Goal: Go to known website: Access a specific website the user already knows

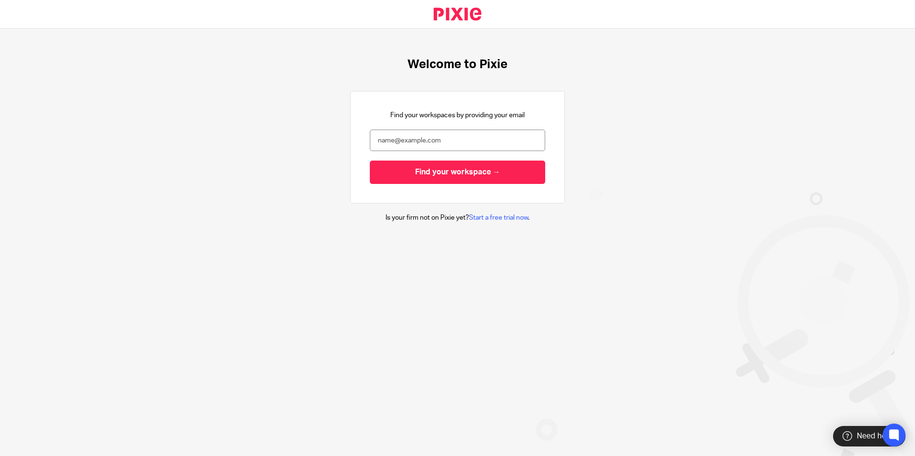
click at [488, 141] on input "email" at bounding box center [457, 140] width 175 height 21
type input "[PERSON_NAME][EMAIL_ADDRESS][DOMAIN_NAME]"
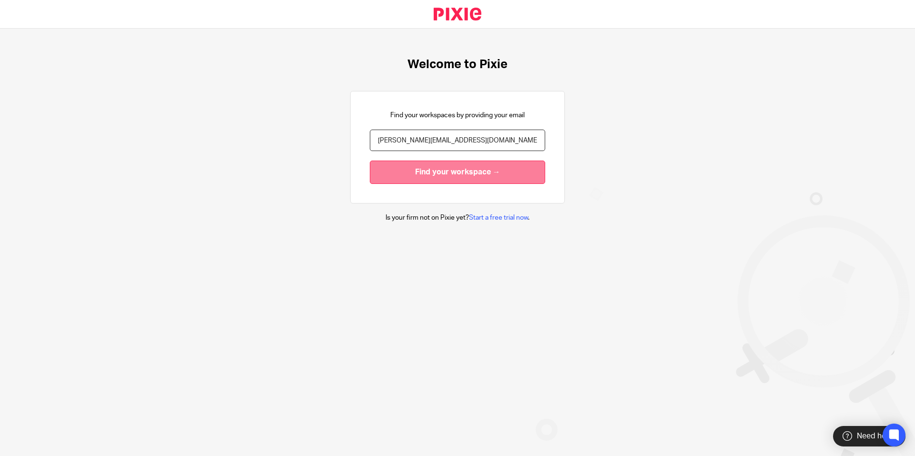
click at [452, 172] on input "Find your workspace →" at bounding box center [457, 172] width 175 height 23
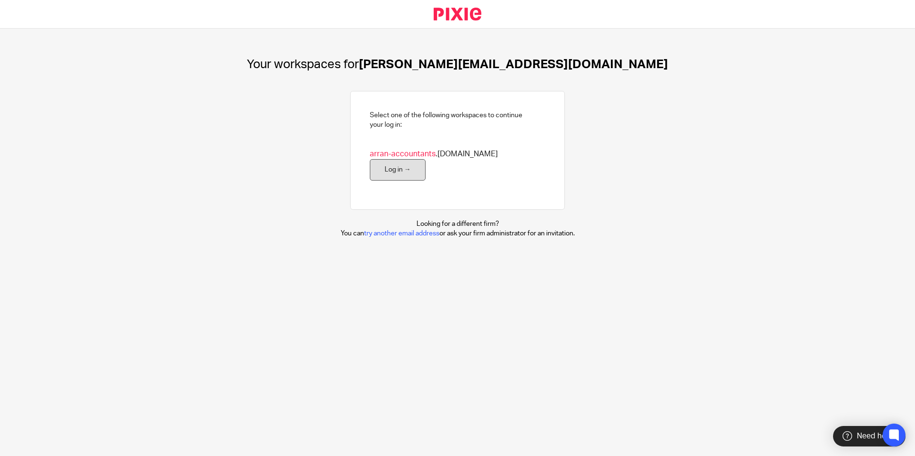
click at [426, 167] on link "Log in →" at bounding box center [398, 169] width 56 height 21
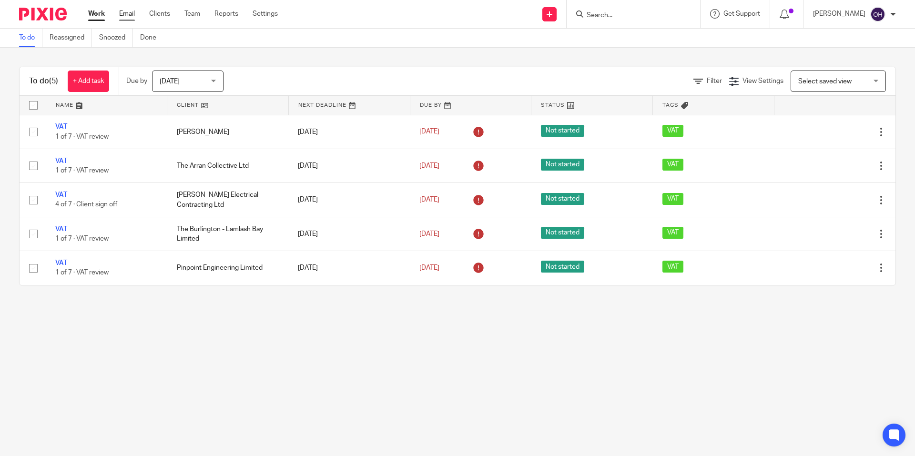
click at [125, 12] on link "Email" at bounding box center [127, 14] width 16 height 10
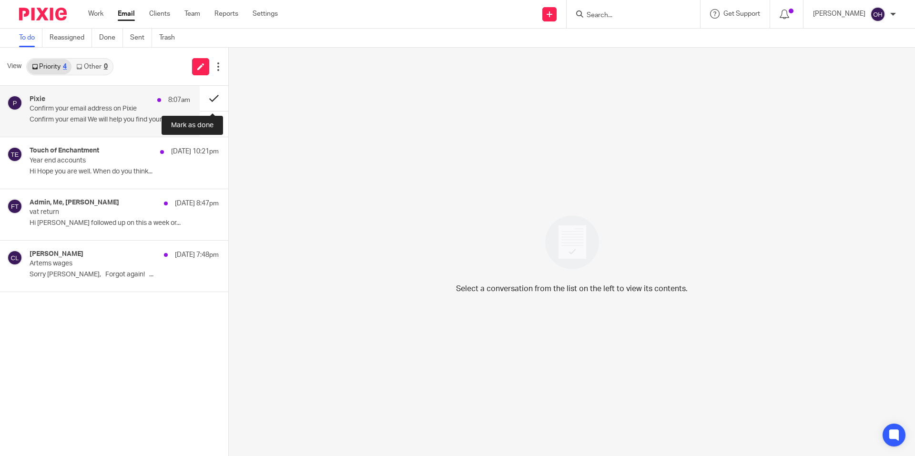
click at [213, 96] on button at bounding box center [214, 98] width 29 height 25
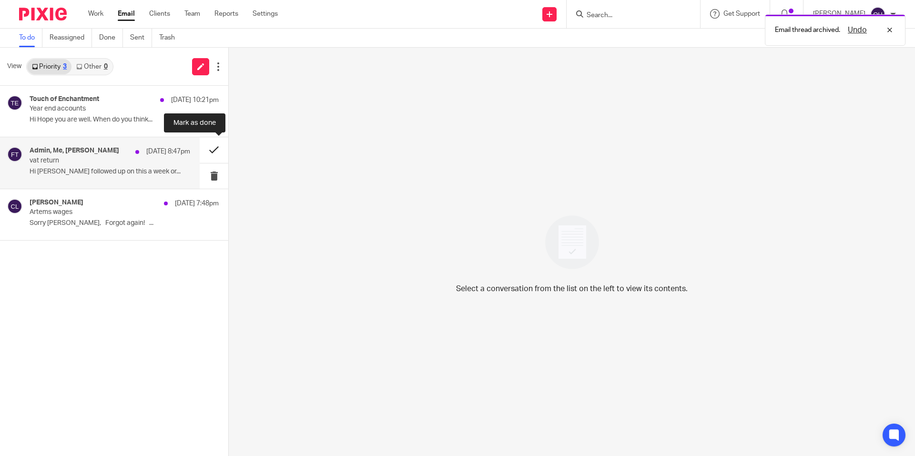
click at [210, 147] on button at bounding box center [214, 149] width 29 height 25
